Goal: Information Seeking & Learning: Learn about a topic

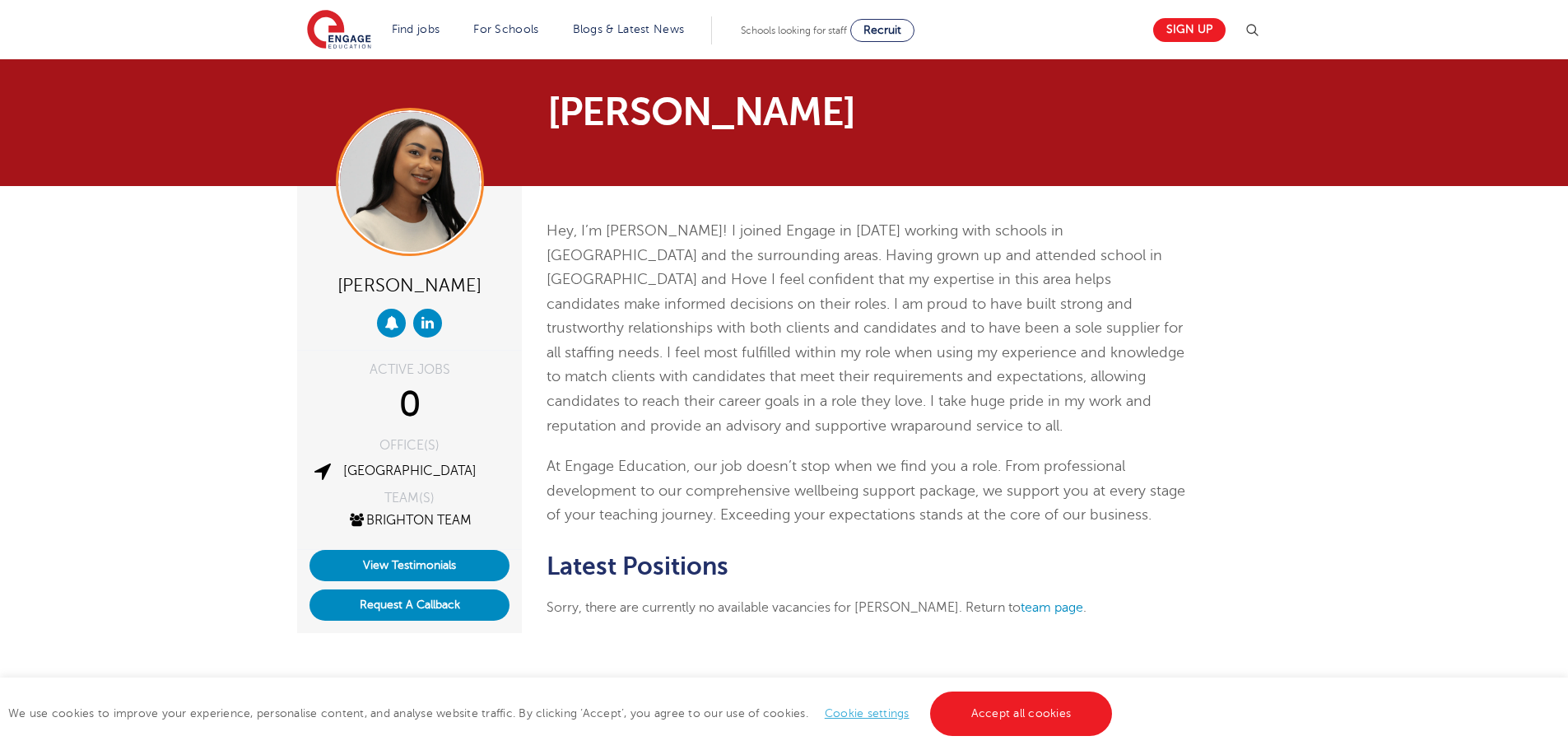
click at [1199, 311] on div "Hey, I’m Mia! I joined Engage in 2020 working with schools in Brighton and the …" at bounding box center [867, 427] width 666 height 481
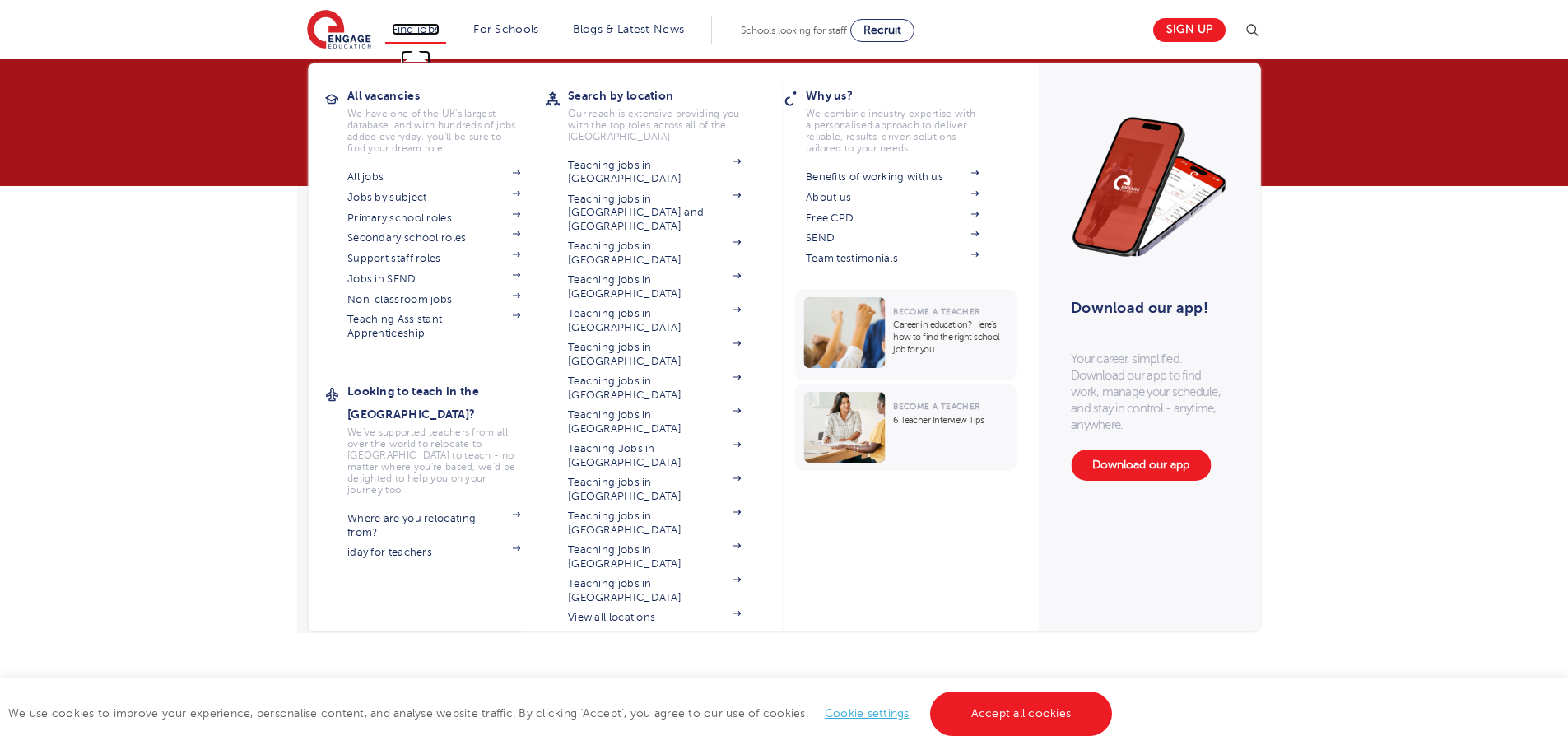
click at [405, 29] on link "Find jobs" at bounding box center [416, 29] width 49 height 13
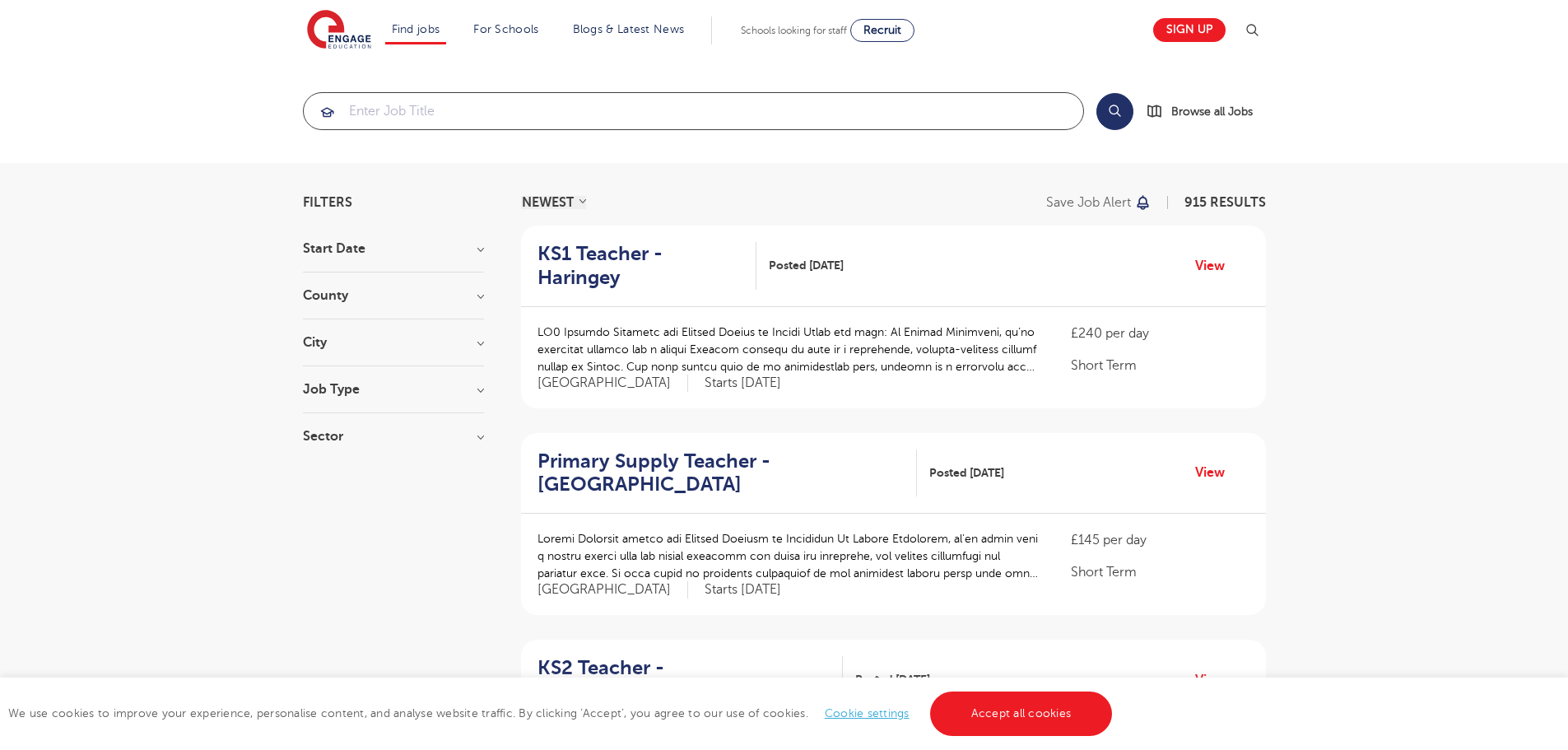
click at [646, 106] on input "search" at bounding box center [694, 111] width 779 height 36
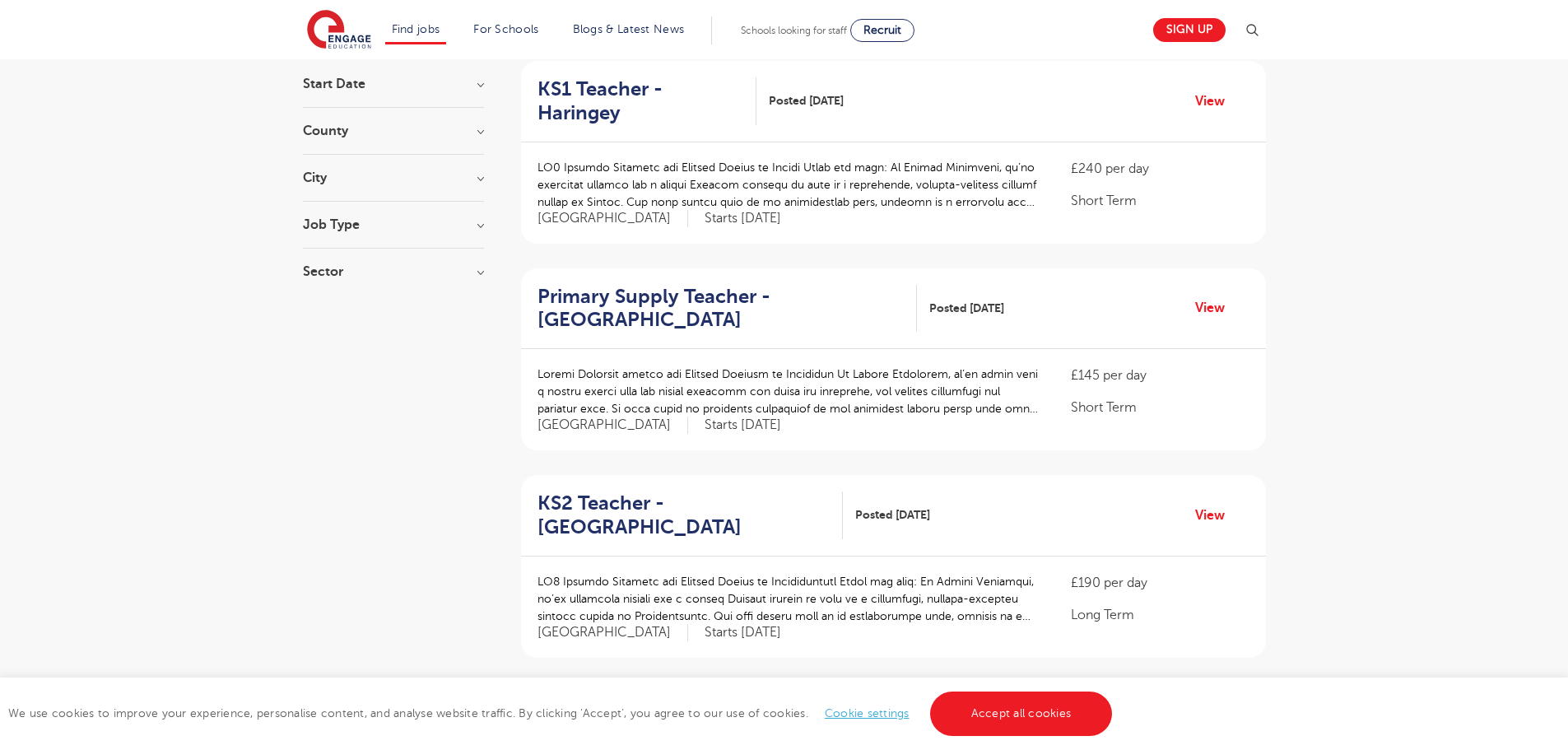
scroll to position [329, 0]
